Goal: Transaction & Acquisition: Purchase product/service

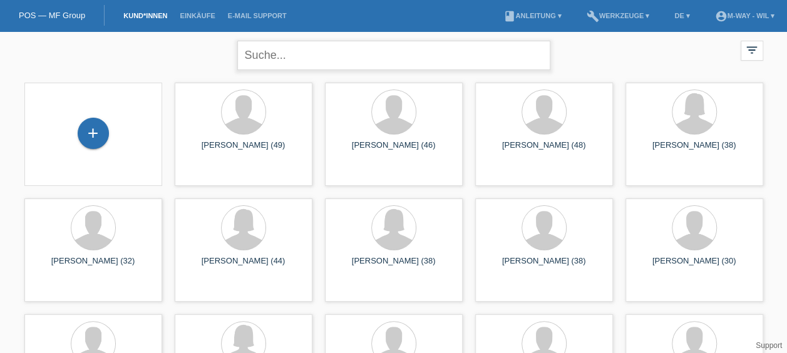
click at [281, 51] on input "text" at bounding box center [393, 55] width 313 height 29
type input "monnet"
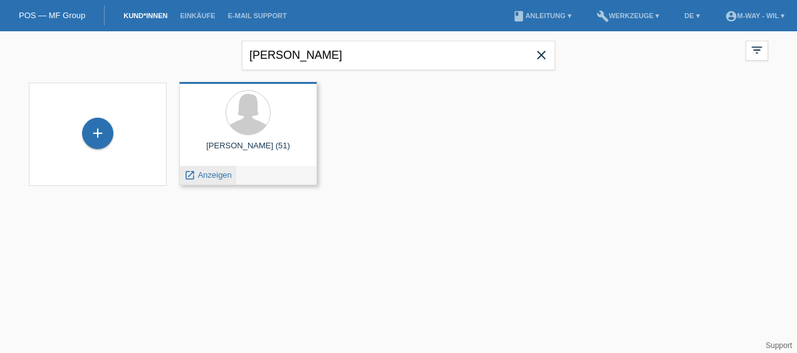
click at [210, 174] on span "Anzeigen" at bounding box center [215, 174] width 34 height 9
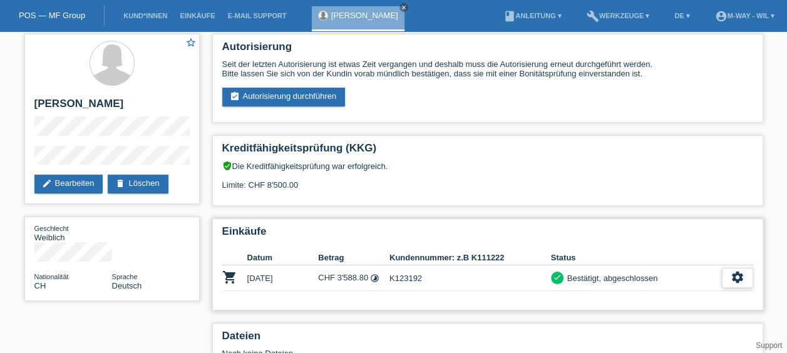
scroll to position [3, 0]
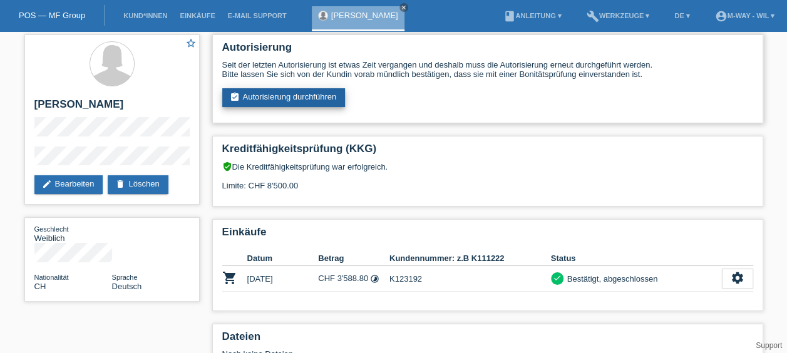
click at [291, 96] on link "assignment_turned_in Autorisierung durchführen" at bounding box center [283, 97] width 123 height 19
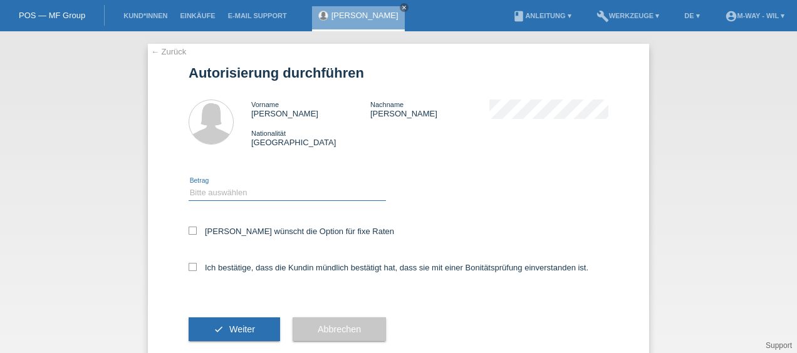
click at [204, 190] on select "Bitte auswählen CHF 1.00 - CHF 499.00 CHF 500.00 - CHF 1'999.00 CHF 2'000.00 - …" at bounding box center [287, 192] width 197 height 15
select select "3"
click at [189, 185] on select "Bitte auswählen CHF 1.00 - CHF 499.00 CHF 500.00 - CHF 1'999.00 CHF 2'000.00 - …" at bounding box center [287, 192] width 197 height 15
click at [191, 266] on icon at bounding box center [193, 267] width 8 height 8
click at [191, 266] on input "Ich bestätige, dass die Kundin mündlich bestätigt hat, dass sie mit einer Bonit…" at bounding box center [193, 267] width 8 height 8
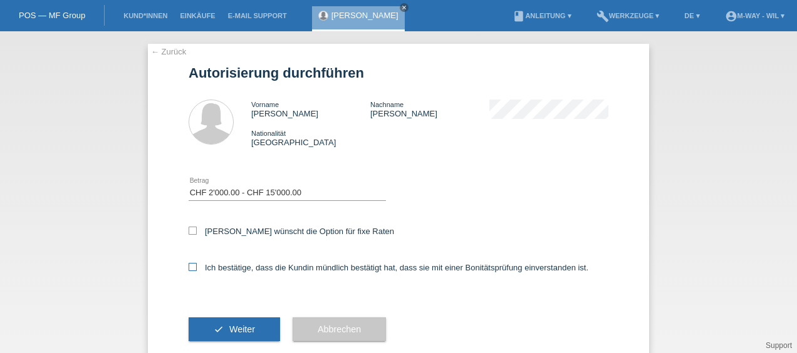
checkbox input "true"
click at [217, 326] on icon "check" at bounding box center [219, 329] width 10 height 10
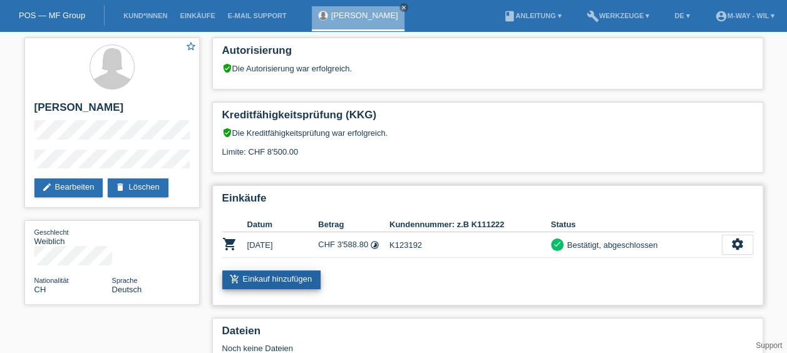
click at [264, 275] on link "add_shopping_cart Einkauf hinzufügen" at bounding box center [271, 280] width 99 height 19
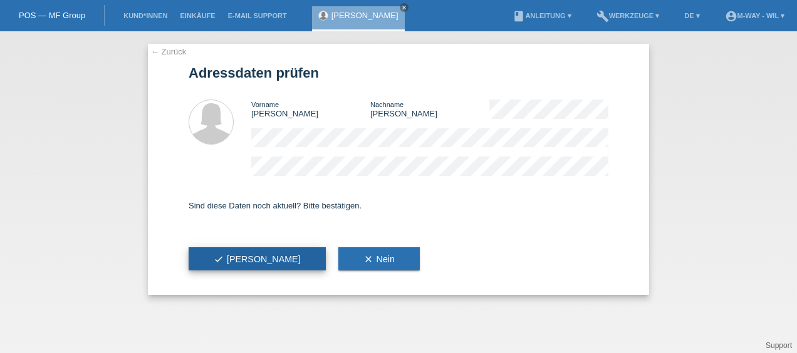
click at [224, 259] on span "check Ja" at bounding box center [257, 259] width 87 height 10
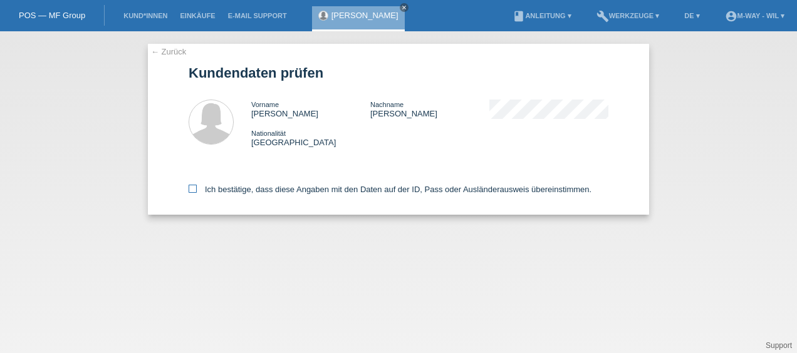
click at [194, 190] on icon at bounding box center [193, 189] width 8 height 8
click at [194, 190] on input "Ich bestätige, dass diese Angaben mit den Daten auf der ID, Pass oder Ausländer…" at bounding box center [193, 189] width 8 height 8
checkbox input "true"
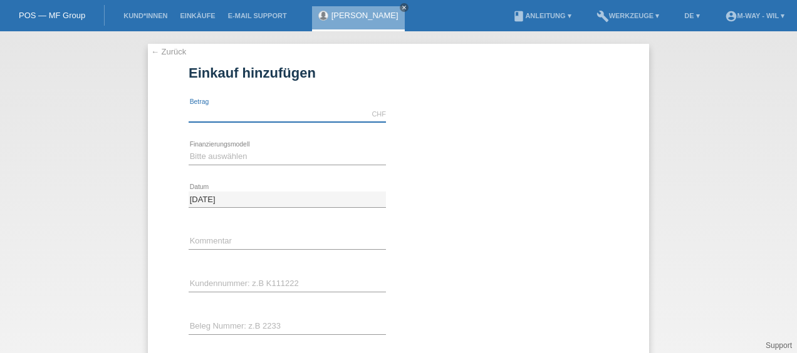
click at [220, 111] on input "text" at bounding box center [287, 114] width 197 height 16
type input "2882.75"
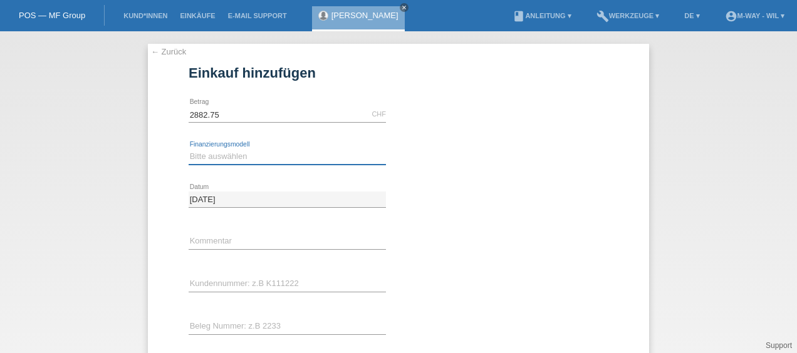
click at [217, 155] on select "Bitte auswählen Fixe Raten Kauf auf Rechnung mit Teilzahlungsoption" at bounding box center [287, 156] width 197 height 15
select select "77"
click at [189, 149] on select "Bitte auswählen Fixe Raten Kauf auf Rechnung mit Teilzahlungsoption" at bounding box center [287, 156] width 197 height 15
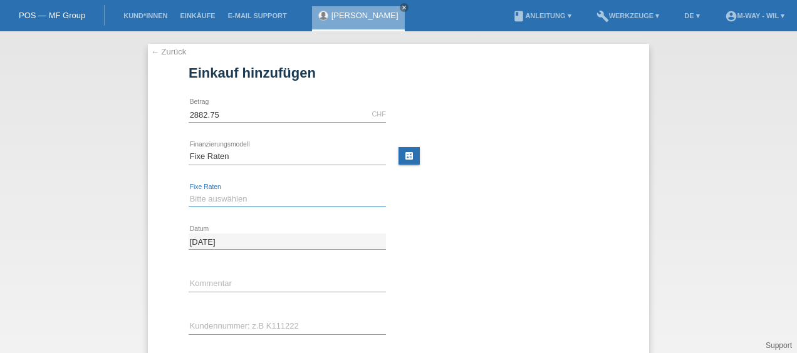
click at [203, 199] on select "Bitte auswählen 4 Raten 5 Raten 6 Raten 7 Raten 8 Raten 9 Raten 10 Raten 11 Rat…" at bounding box center [287, 199] width 197 height 15
select select "202"
click at [189, 192] on select "Bitte auswählen 4 Raten 5 Raten 6 Raten 7 Raten 8 Raten 9 Raten 10 Raten 11 Rat…" at bounding box center [287, 199] width 197 height 15
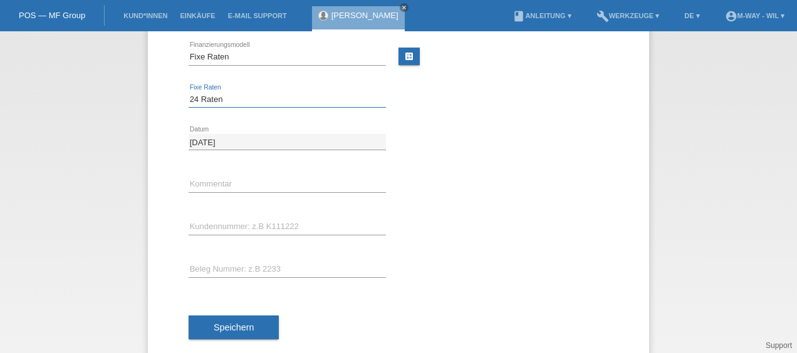
scroll to position [100, 0]
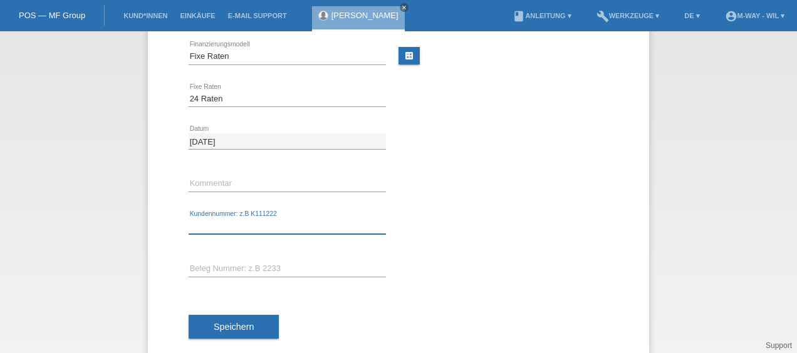
click at [212, 224] on input "text" at bounding box center [287, 227] width 197 height 16
type input "K123192"
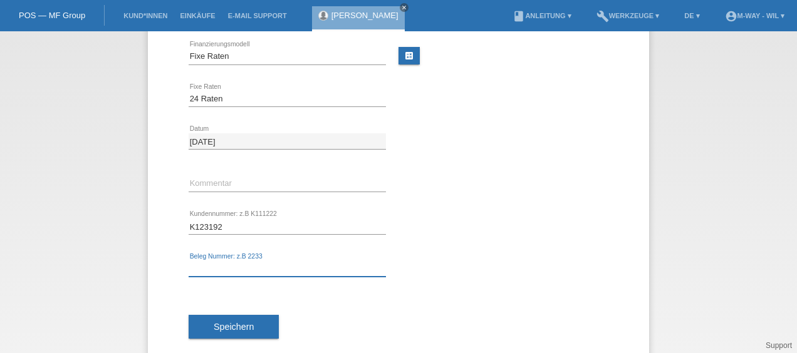
click at [197, 266] on input "text" at bounding box center [287, 269] width 197 height 16
type input "34335/12"
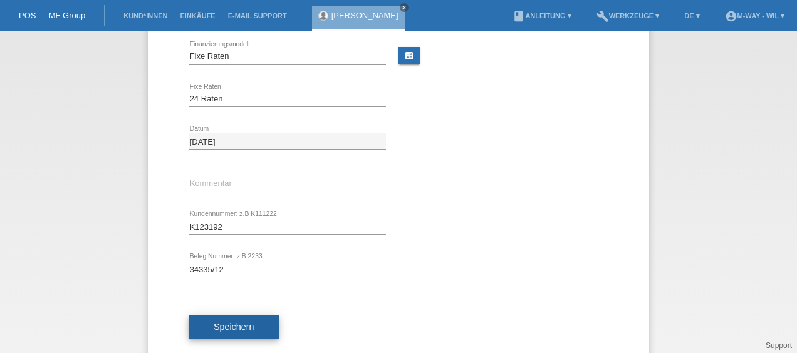
click at [230, 322] on span "Speichern" at bounding box center [234, 327] width 40 height 10
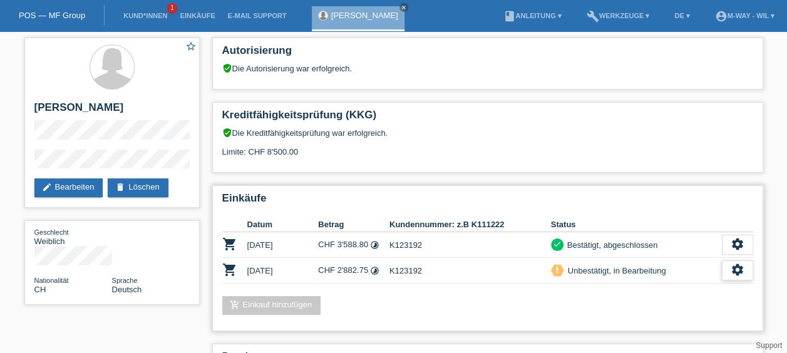
click at [740, 267] on icon "settings" at bounding box center [738, 270] width 14 height 14
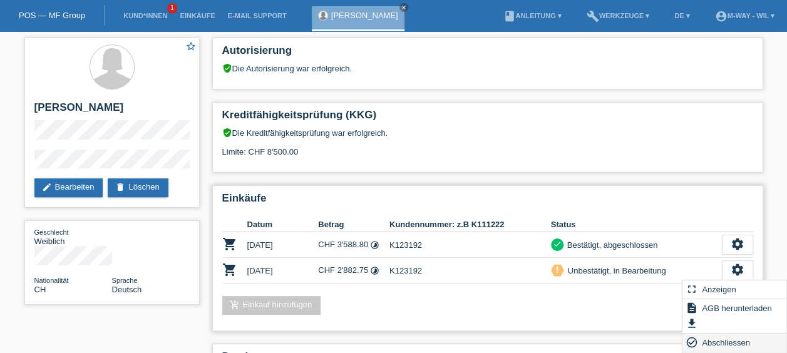
click at [713, 342] on span "Abschliessen" at bounding box center [726, 342] width 52 height 15
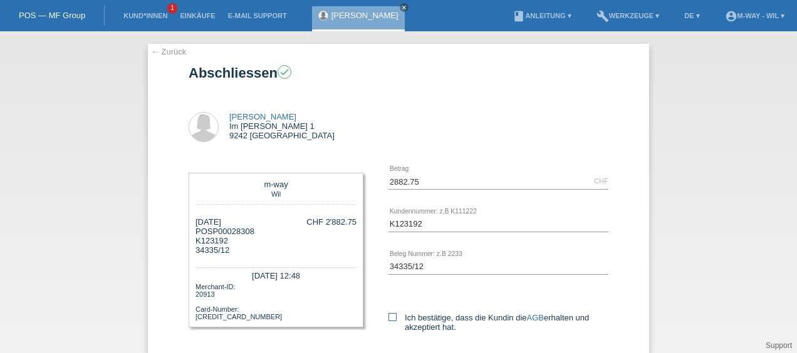
click at [390, 316] on icon at bounding box center [392, 317] width 8 height 8
click at [390, 316] on input "Ich bestätige, dass die Kundin die AGB erhalten und akzeptiert hat." at bounding box center [392, 317] width 8 height 8
checkbox input "true"
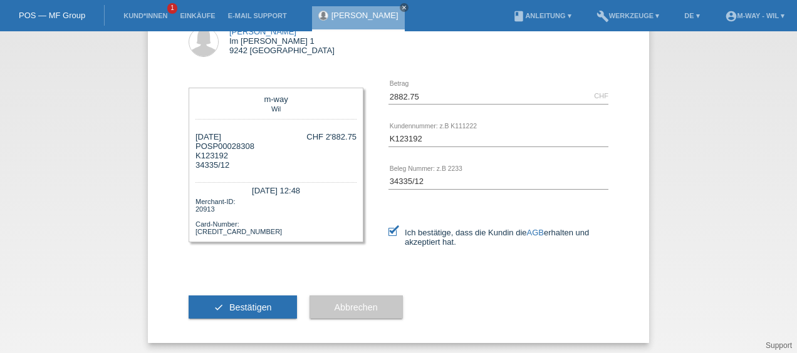
scroll to position [88, 0]
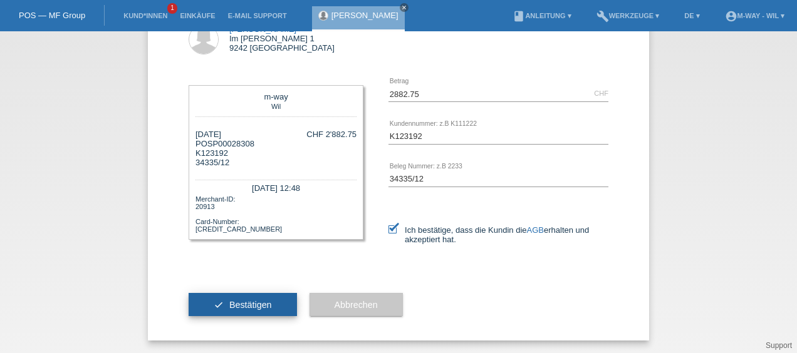
click at [241, 304] on span "Bestätigen" at bounding box center [250, 305] width 43 height 10
